Goal: Check status: Check status

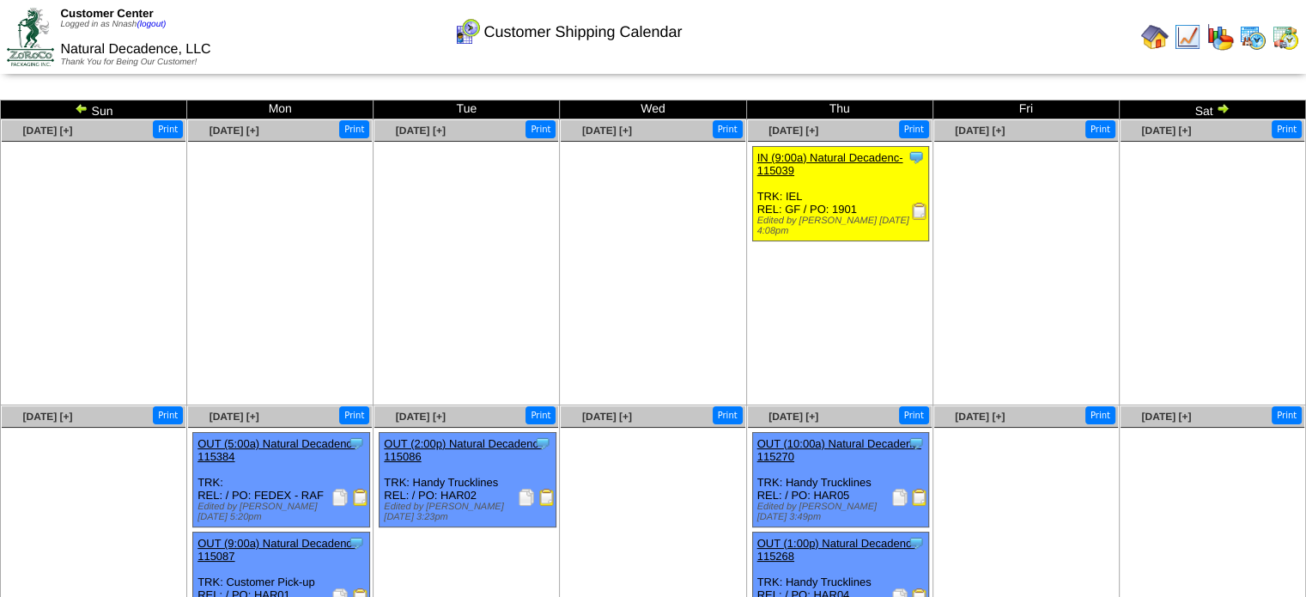
click at [1288, 37] on img at bounding box center [1284, 36] width 27 height 27
click at [1219, 109] on img at bounding box center [1222, 108] width 14 height 14
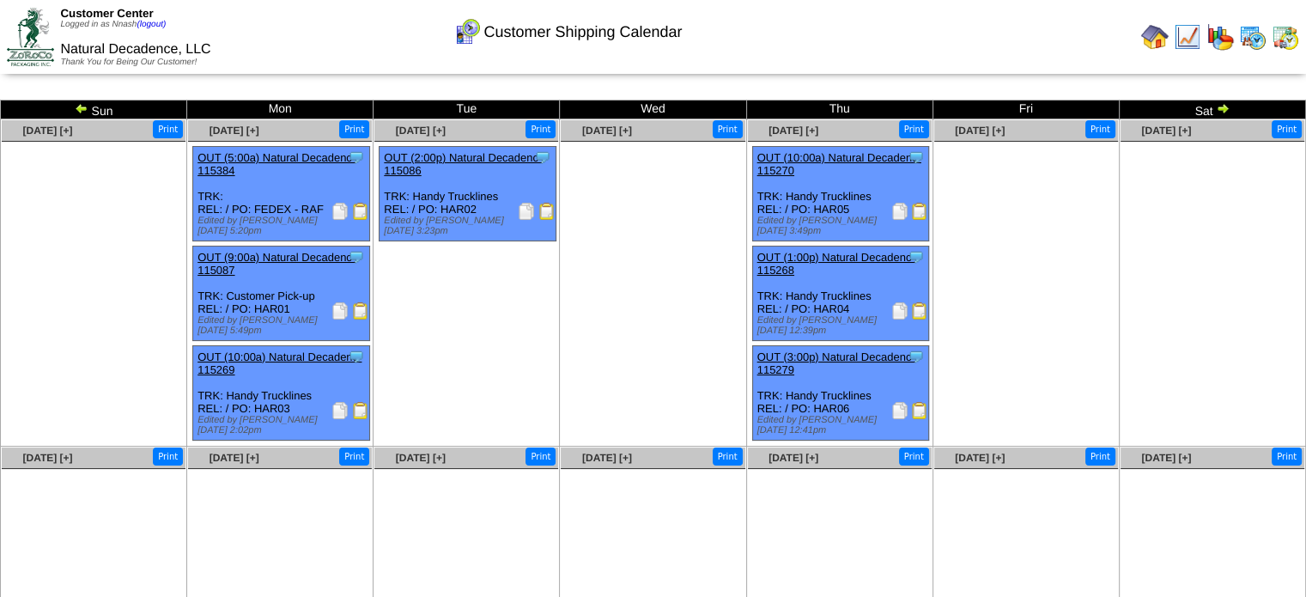
click at [1219, 109] on img at bounding box center [1222, 108] width 14 height 14
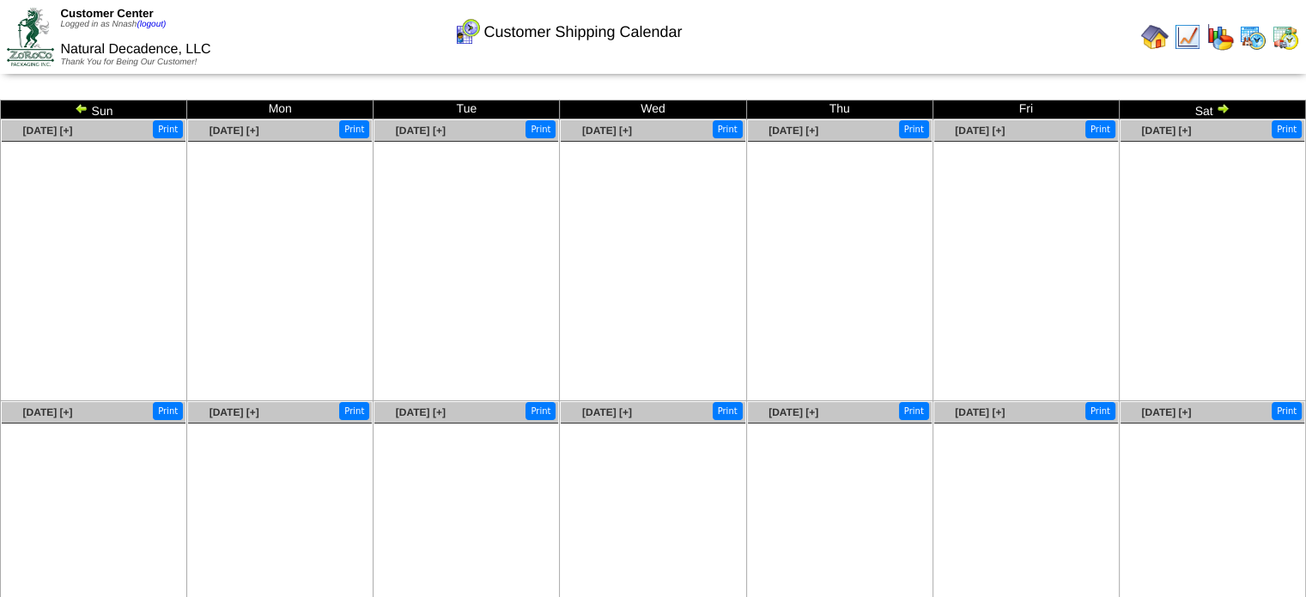
click at [1219, 109] on img at bounding box center [1222, 108] width 14 height 14
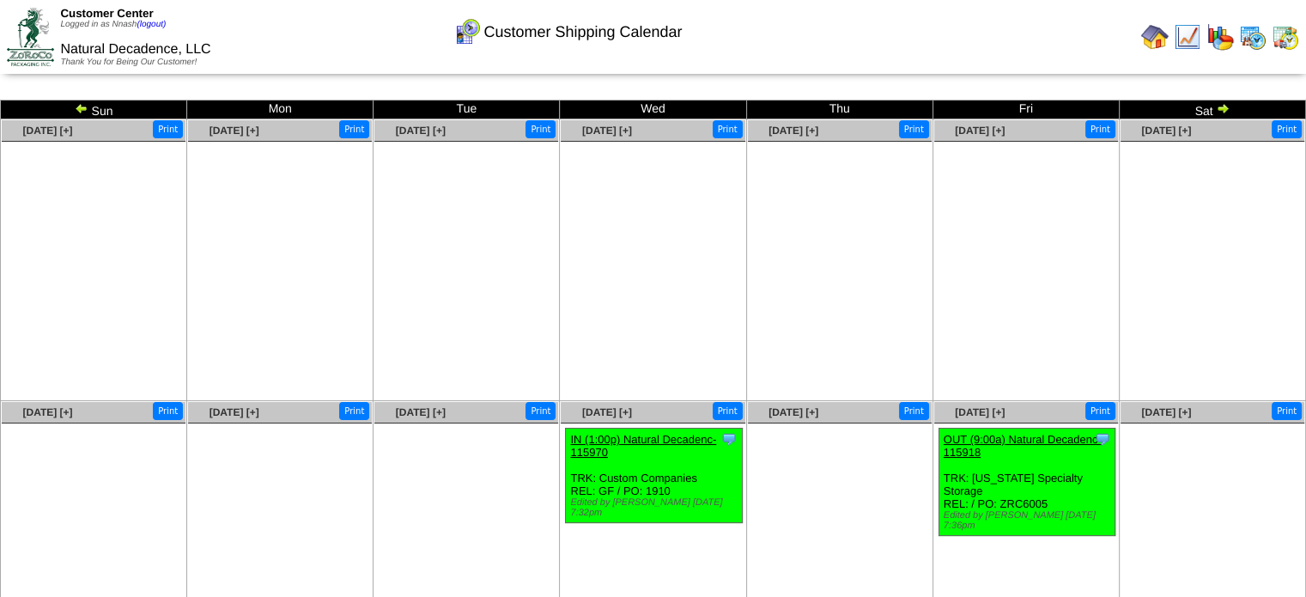
click at [1223, 108] on img at bounding box center [1222, 108] width 14 height 14
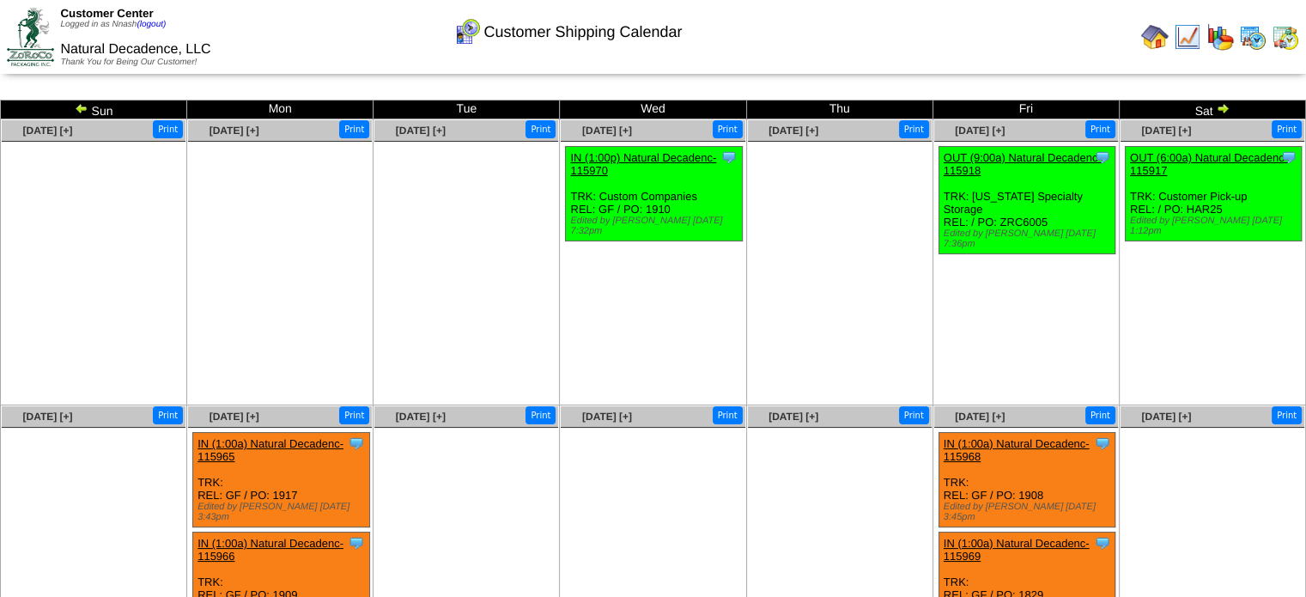
click at [1224, 108] on img at bounding box center [1222, 108] width 14 height 14
